Goal: Task Accomplishment & Management: Manage account settings

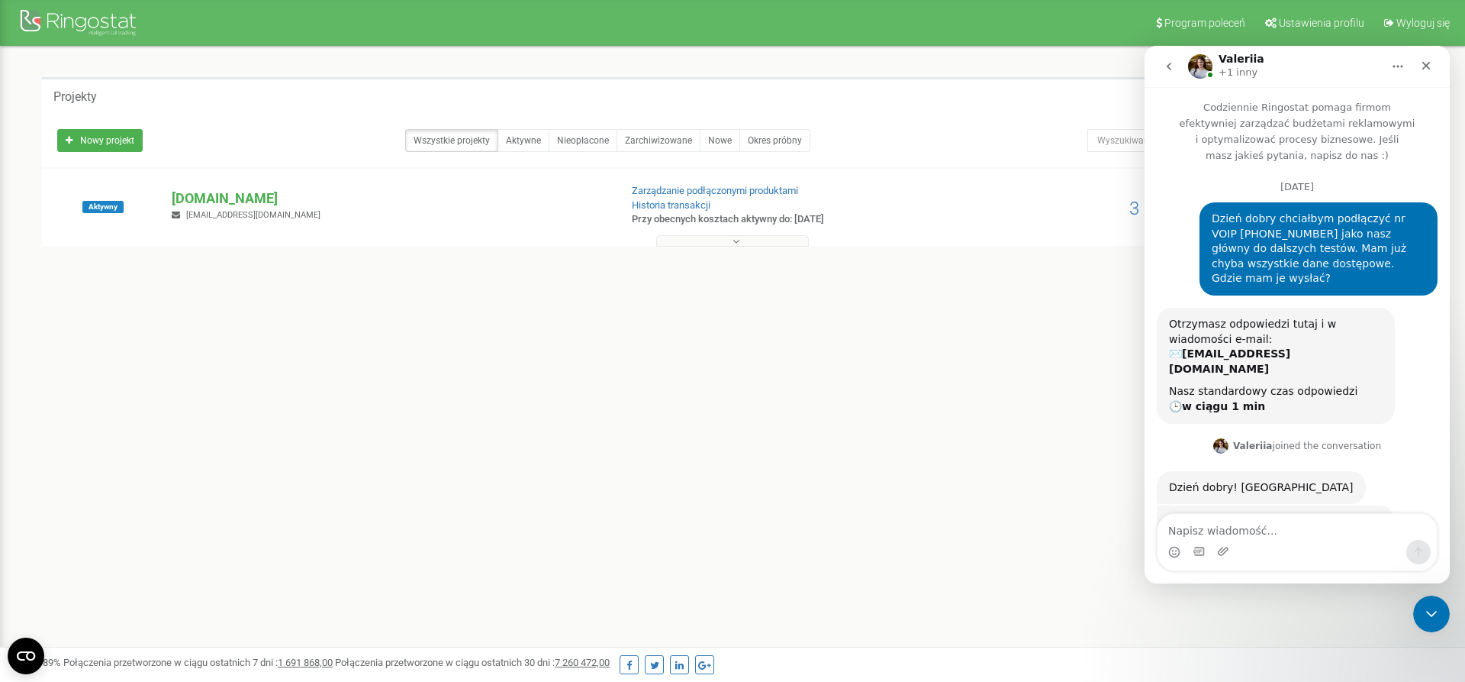
scroll to position [7434, 0]
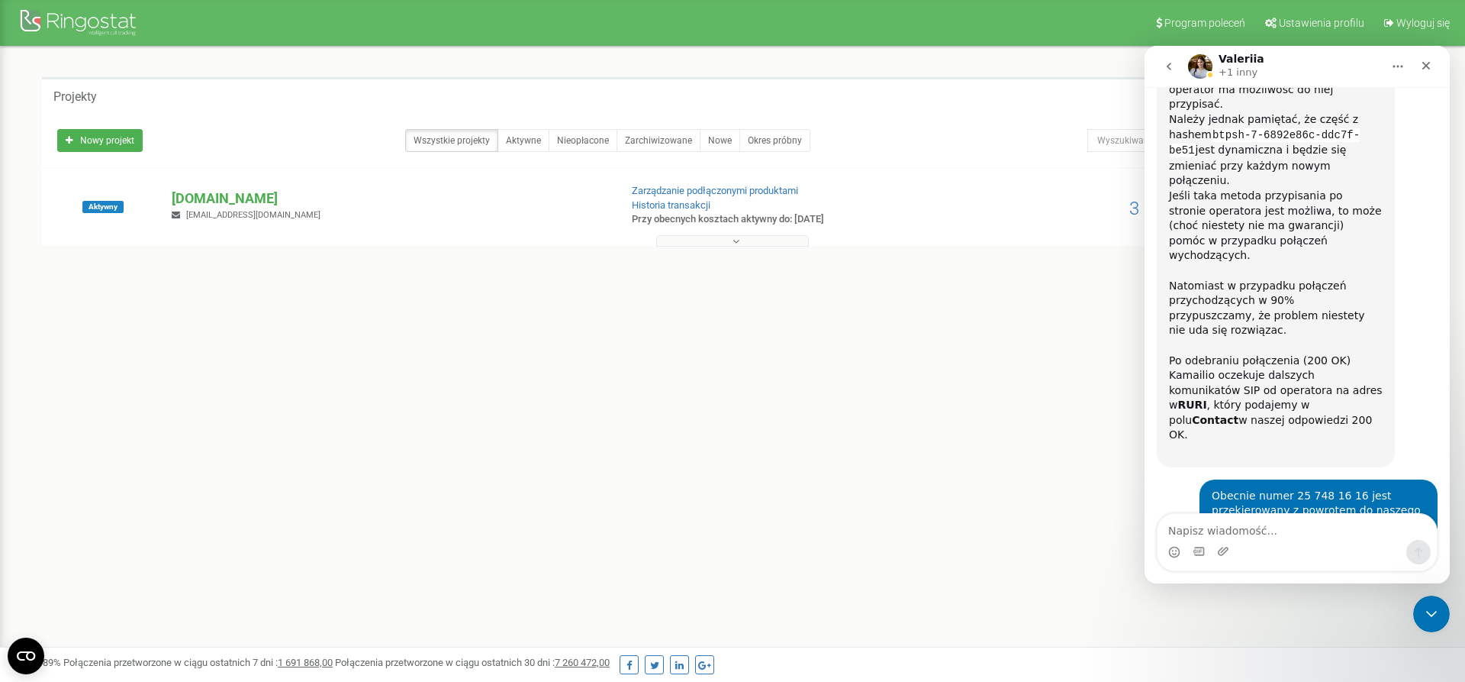
click at [882, 400] on div "Program poleceń Ustawienia profilu Wyloguj się Projekty Nowy projekt Wszystkie …" at bounding box center [732, 458] width 1465 height 916
click at [1435, 605] on icon "Zamknij komunikator Intercom" at bounding box center [1429, 611] width 18 height 18
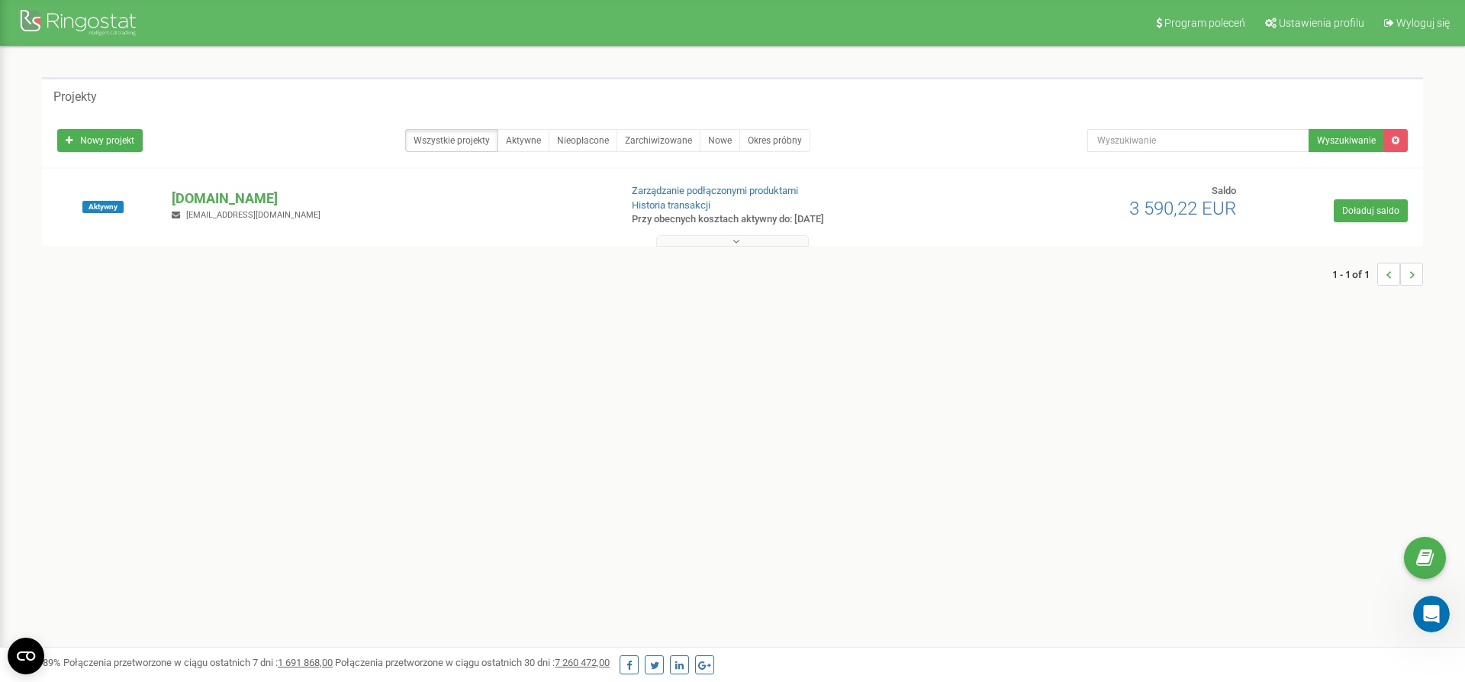
click at [753, 240] on button at bounding box center [732, 240] width 153 height 11
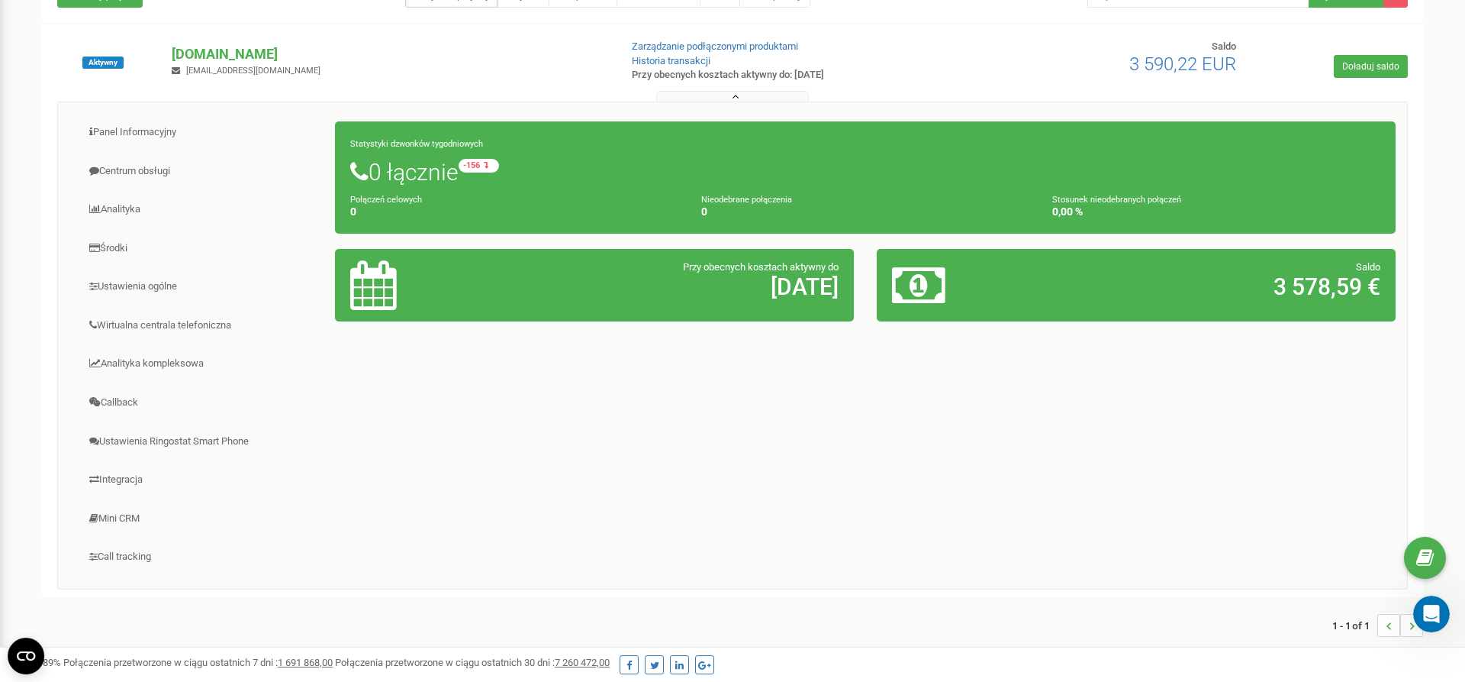
scroll to position [156, 0]
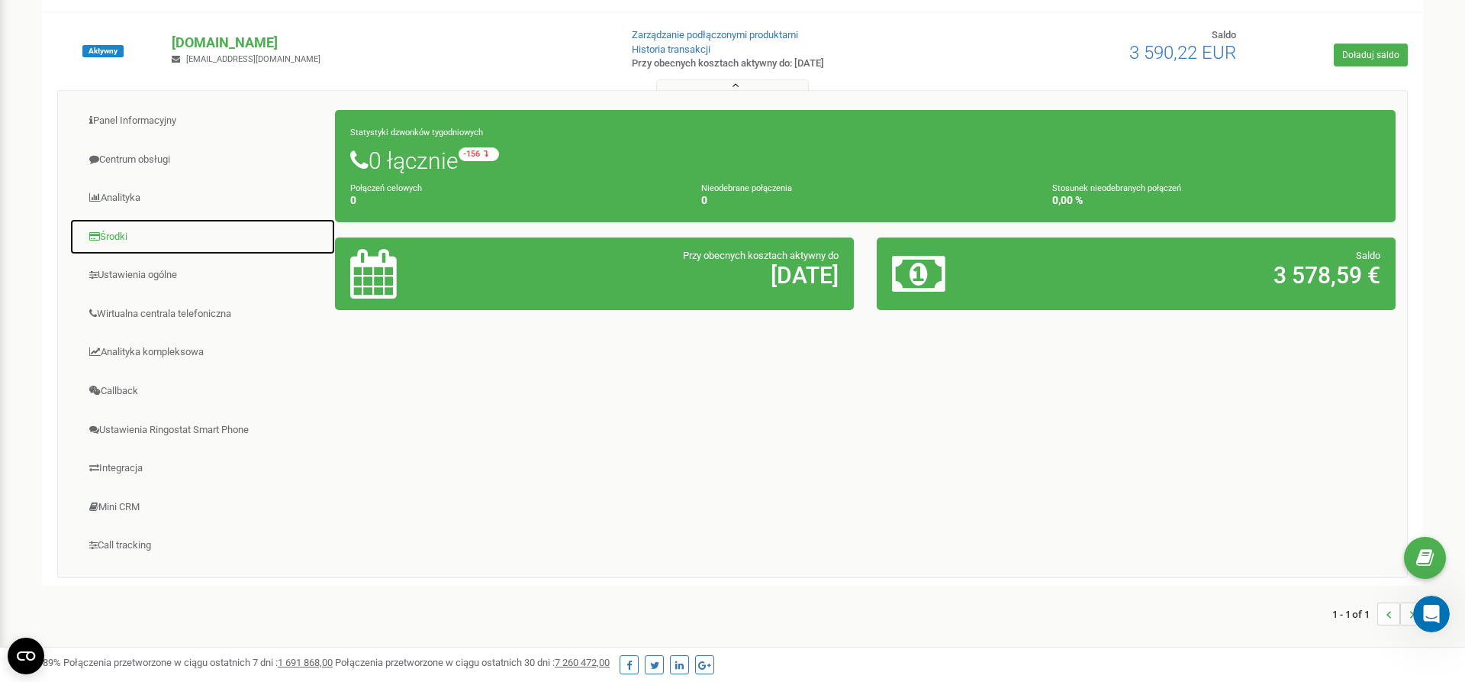
click at [121, 239] on link "Środki" at bounding box center [202, 236] width 266 height 37
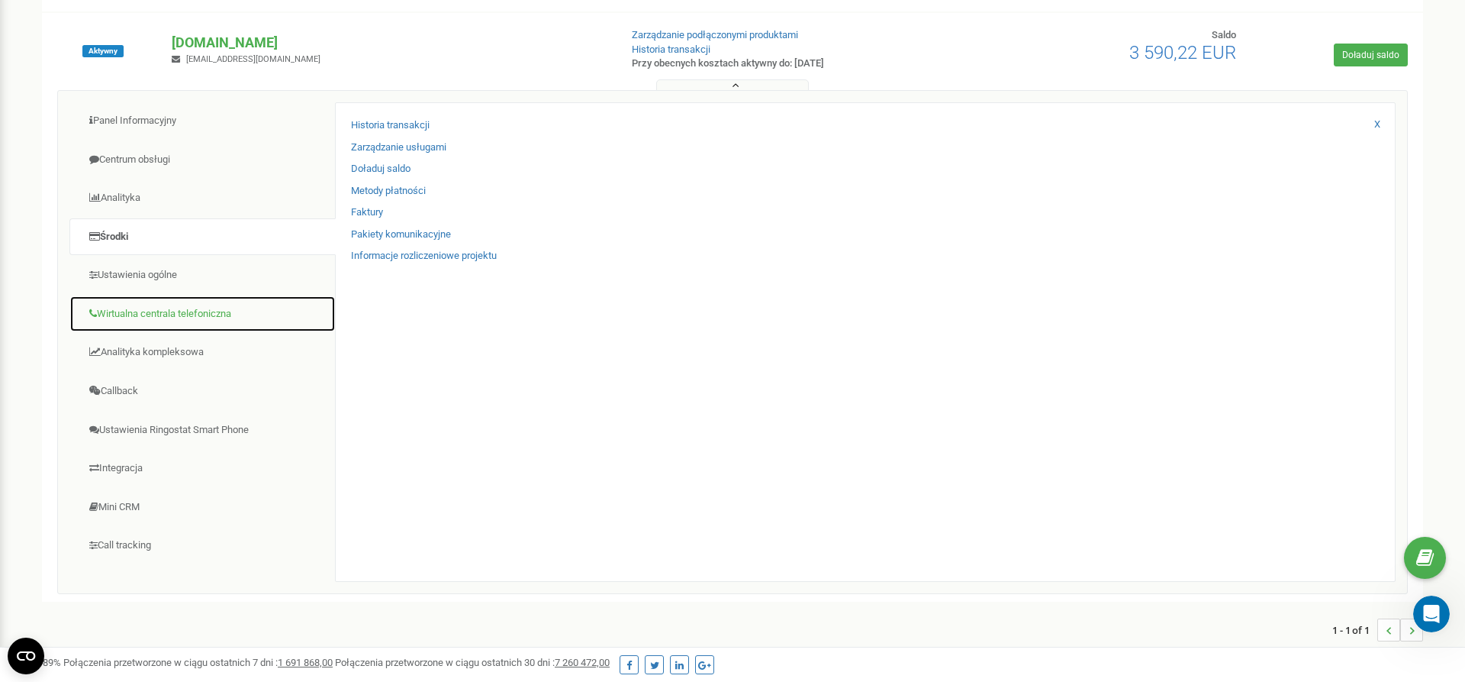
click at [183, 326] on link "Wirtualna centrala telefoniczna" at bounding box center [202, 313] width 266 height 37
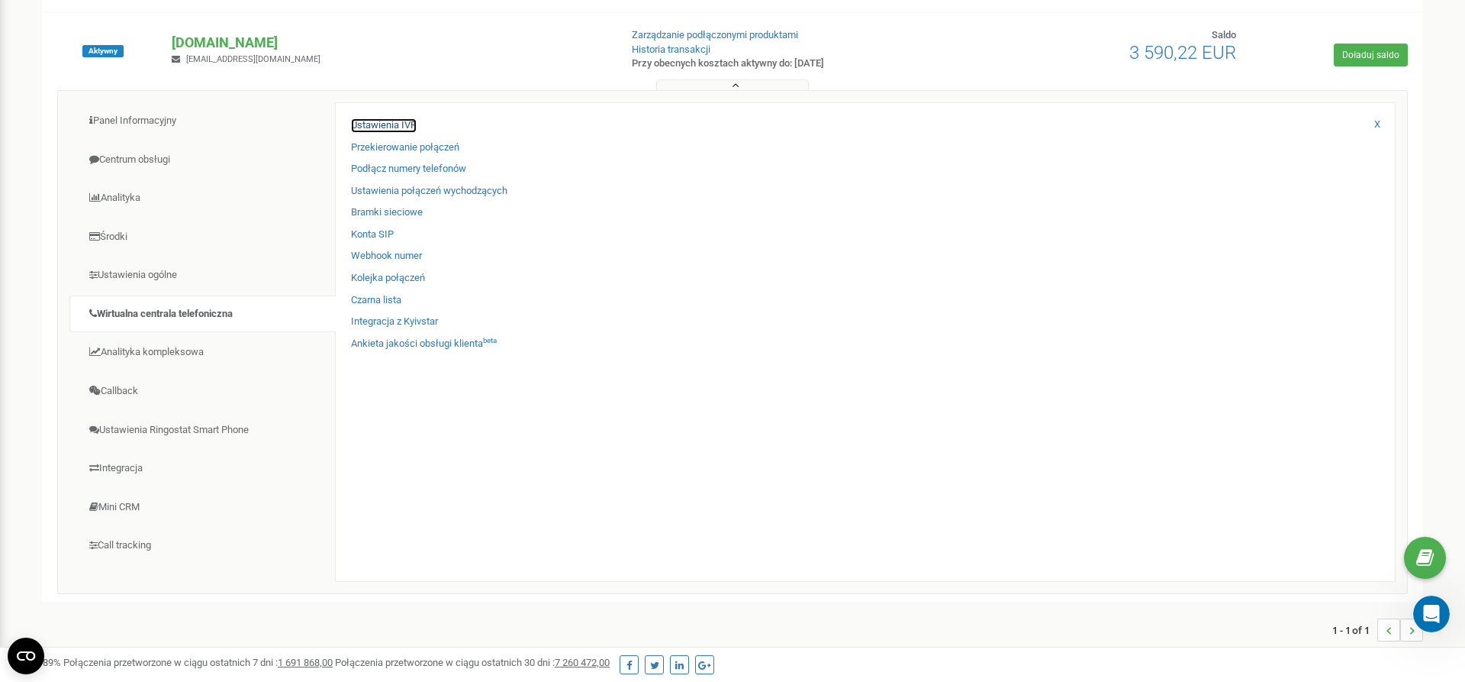
click at [391, 125] on link "Ustawienia IVR" at bounding box center [384, 125] width 66 height 15
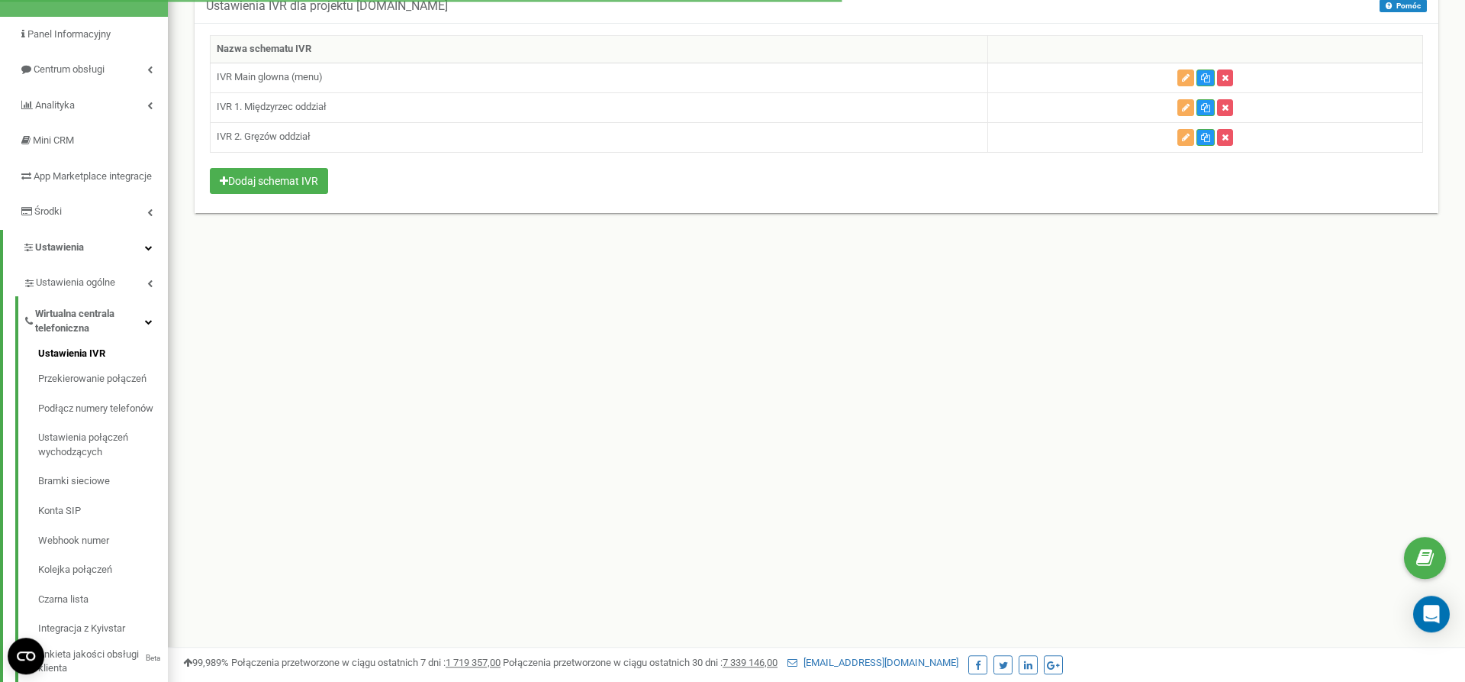
scroll to position [156, 0]
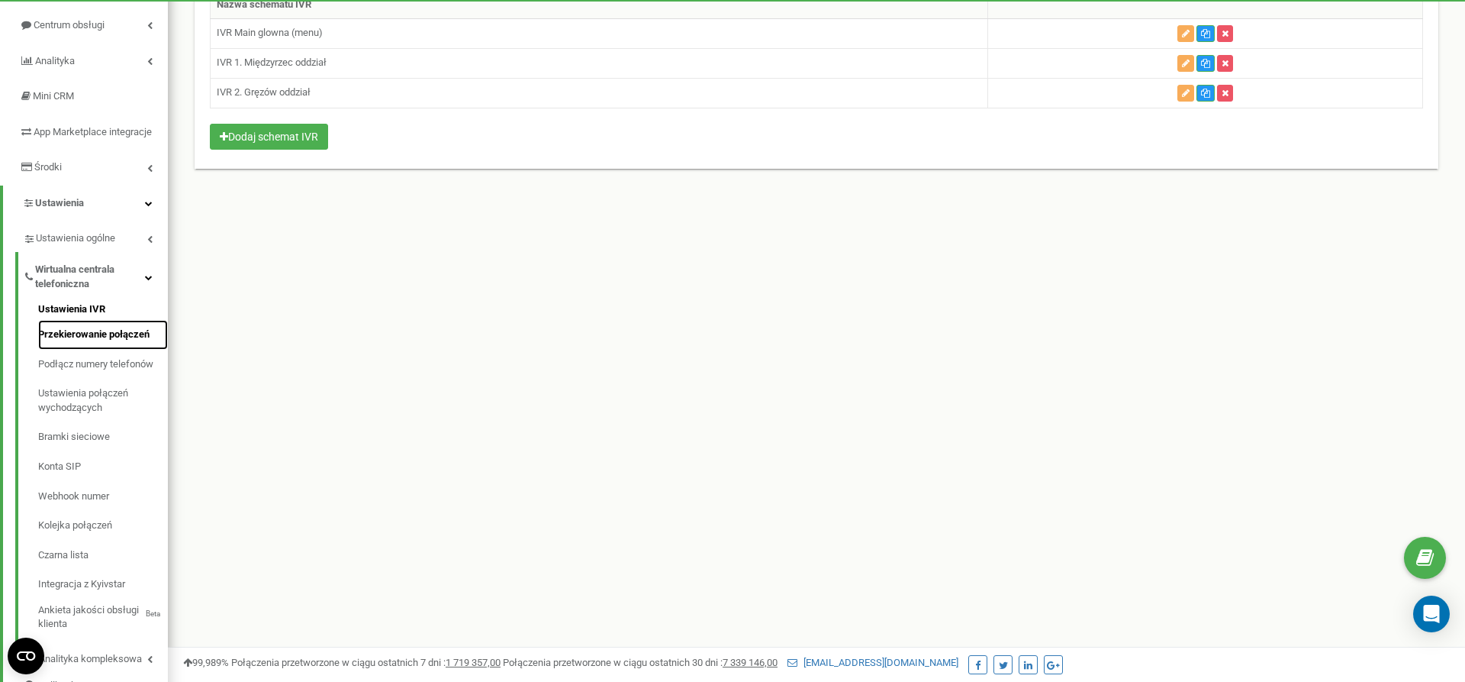
click at [115, 350] on link "Przekierowanie połączeń" at bounding box center [103, 335] width 130 height 30
